Goal: Information Seeking & Learning: Learn about a topic

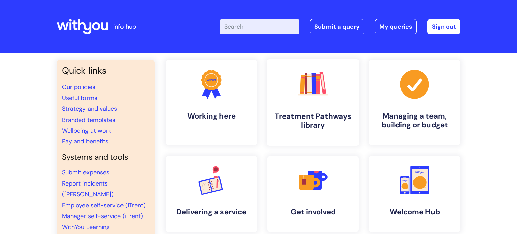
click at [310, 109] on link ".cls-1{fill:#f89b22;}.cls-1,.cls-2,.cls-3,.cls-4,.cls-5,.cls-6,.cls-7{stroke-wi…" at bounding box center [312, 102] width 93 height 86
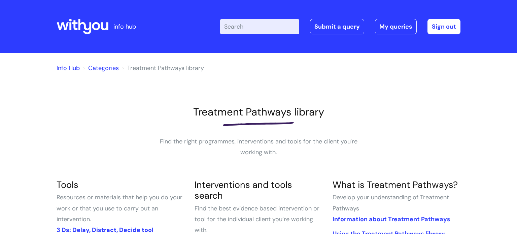
click at [258, 27] on input "Enter your search term here..." at bounding box center [259, 26] width 79 height 15
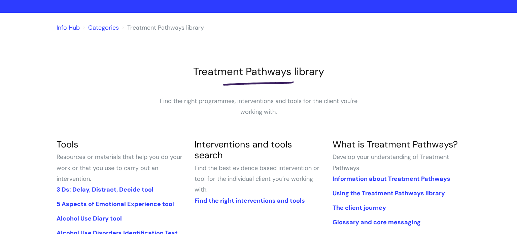
scroll to position [40, 0]
click at [278, 196] on link "Find the right interventions and tools" at bounding box center [249, 200] width 110 height 8
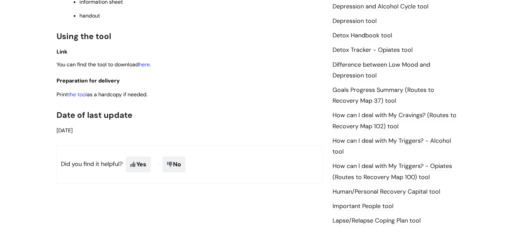
scroll to position [388, 0]
click at [149, 67] on link "here" at bounding box center [144, 63] width 11 height 7
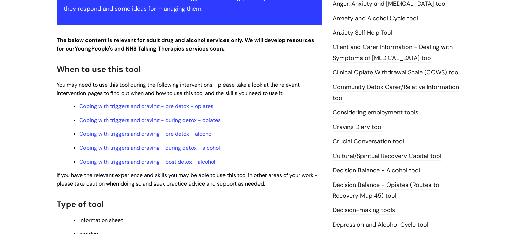
scroll to position [170, 0]
click at [114, 136] on link "Coping with triggers and craving - pre detox - alcohol" at bounding box center [145, 133] width 133 height 7
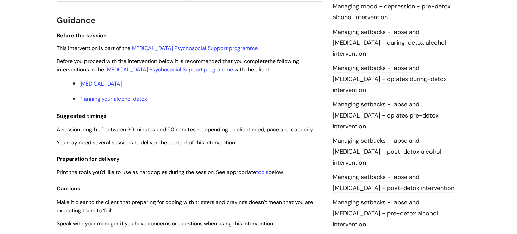
scroll to position [534, 0]
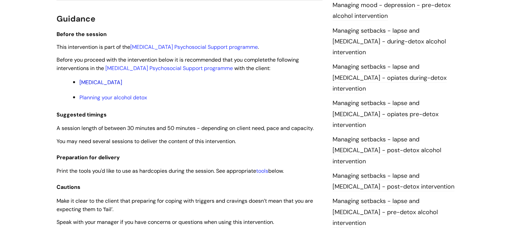
click at [122, 84] on link "[MEDICAL_DATA]" at bounding box center [100, 82] width 43 height 7
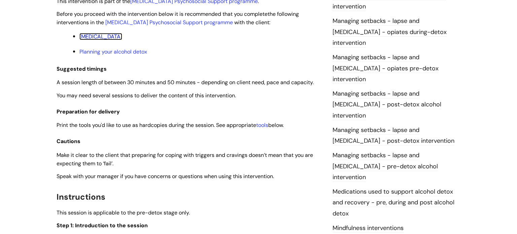
scroll to position [579, 0]
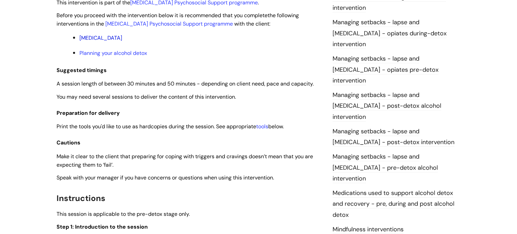
click at [122, 39] on link "[MEDICAL_DATA]" at bounding box center [100, 37] width 43 height 7
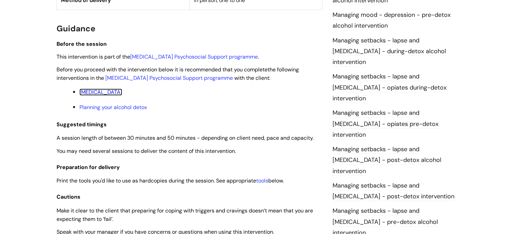
scroll to position [513, 0]
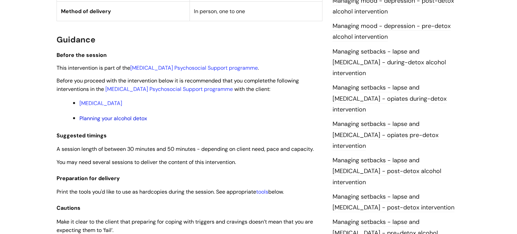
click at [134, 120] on link "Planning your alcohol detox" at bounding box center [113, 118] width 68 height 7
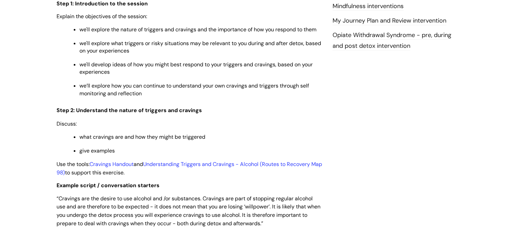
scroll to position [811, 0]
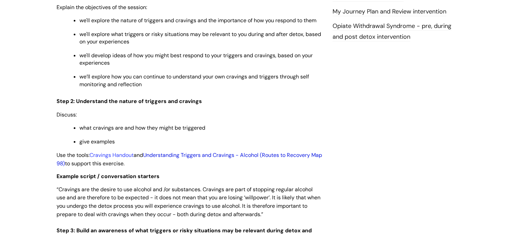
click at [175, 160] on link "Understanding Triggers and Cravings - Alcohol (Routes to Recovery Map 98)" at bounding box center [189, 158] width 265 height 15
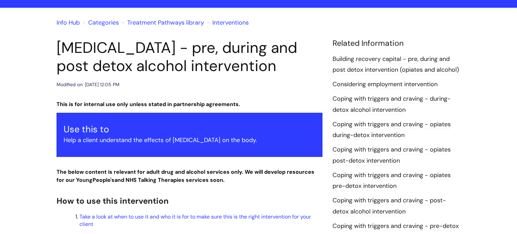
scroll to position [48, 0]
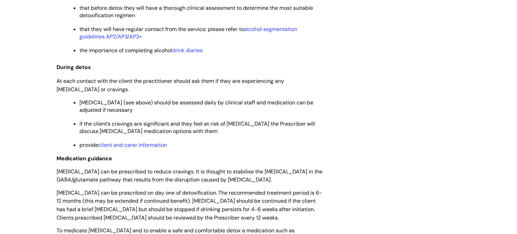
scroll to position [1333, 0]
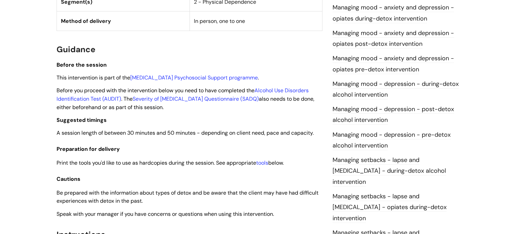
scroll to position [381, 0]
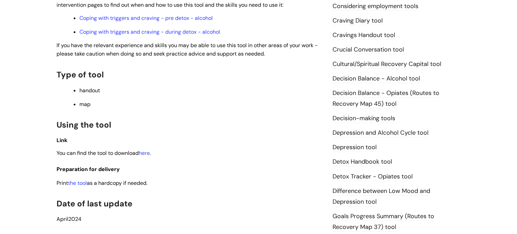
scroll to position [273, 0]
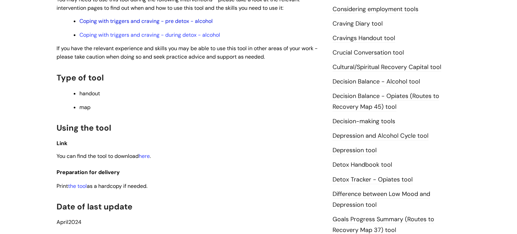
click at [173, 20] on link "Coping with triggers and craving - pre detox - alcohol" at bounding box center [145, 20] width 133 height 7
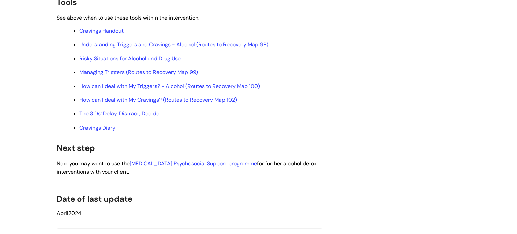
scroll to position [2125, 0]
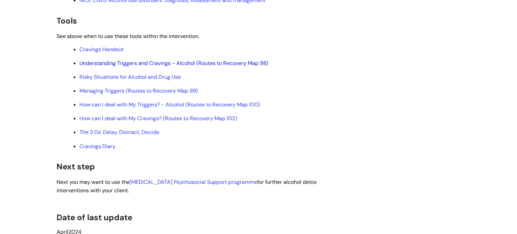
click at [144, 67] on link "Understanding Triggers and Cravings - Alcohol (Routes to Recovery Map 98)" at bounding box center [173, 63] width 189 height 7
